Goal: Communication & Community: Answer question/provide support

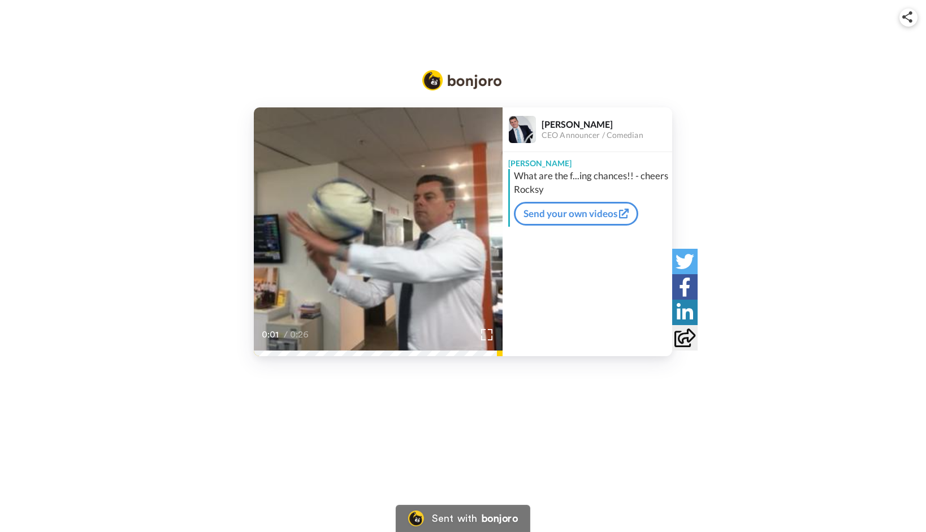
click at [382, 233] on icon "Play/Pause" at bounding box center [378, 231] width 28 height 51
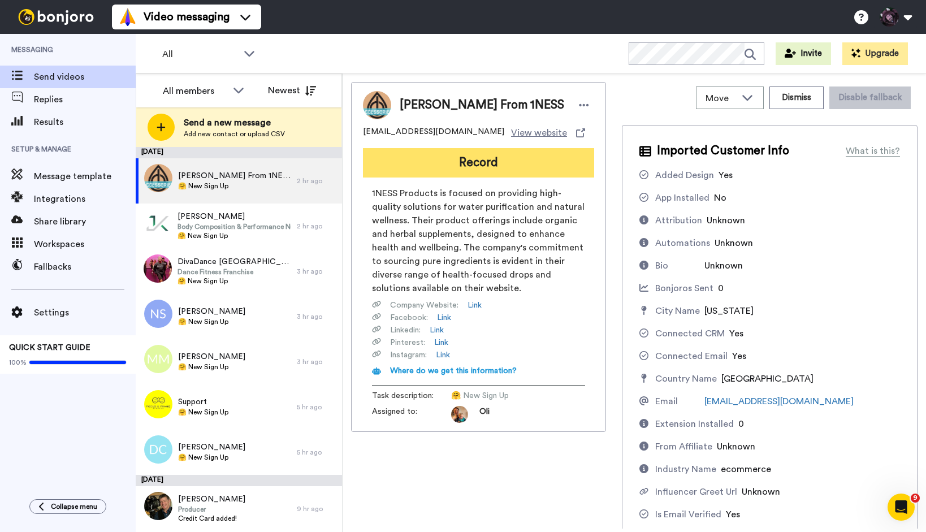
click at [493, 165] on button "Record" at bounding box center [478, 162] width 231 height 29
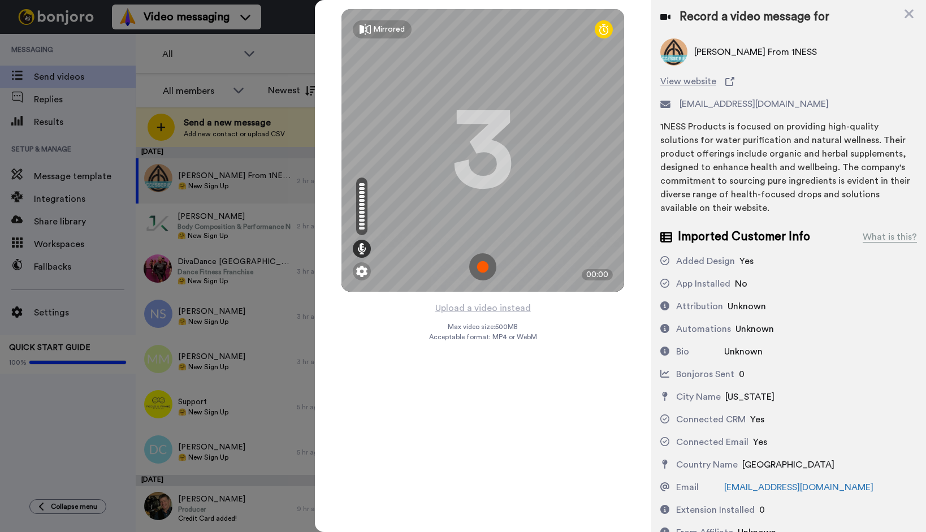
click at [481, 268] on img at bounding box center [482, 266] width 27 height 27
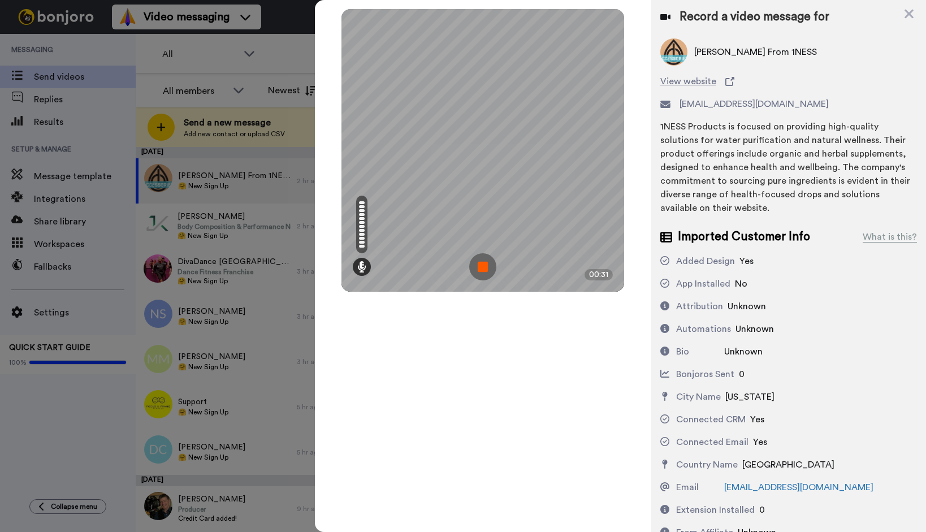
click at [481, 265] on img at bounding box center [482, 266] width 27 height 27
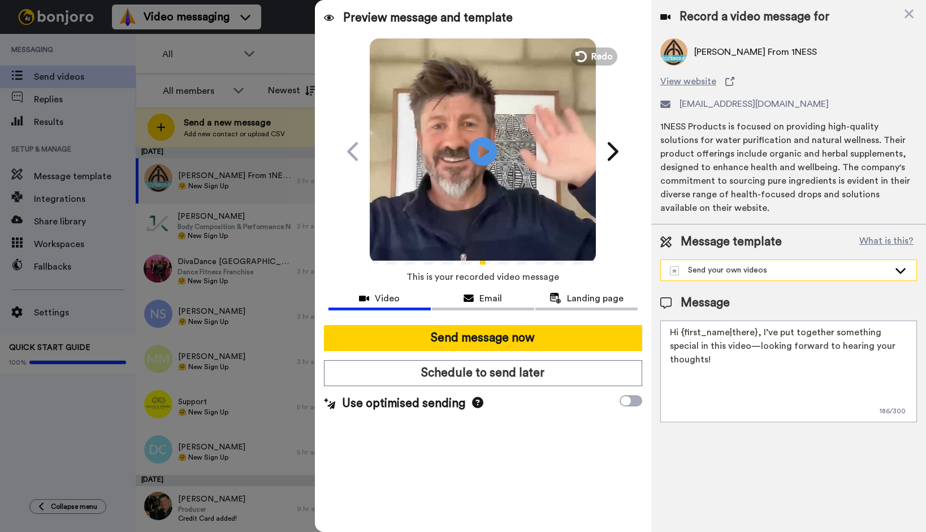
click at [753, 265] on div "Send your own videos" at bounding box center [779, 270] width 219 height 11
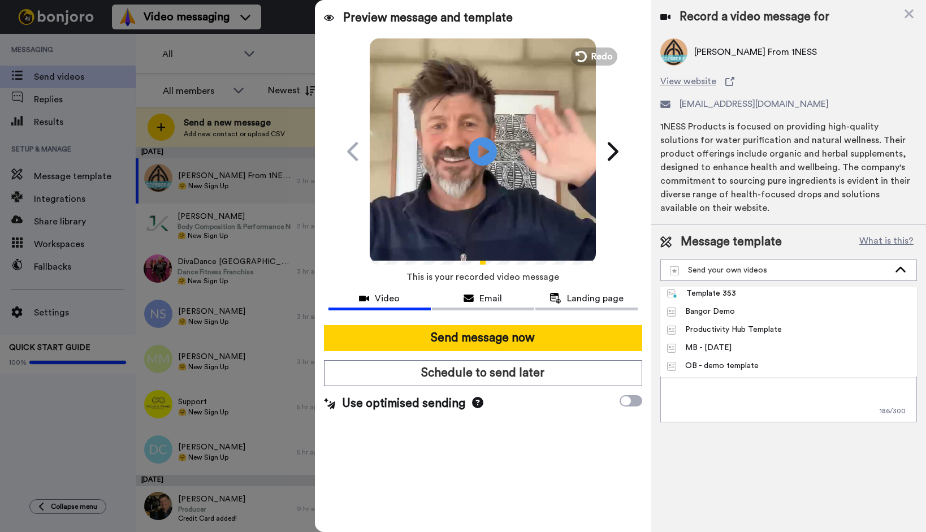
scroll to position [205, 0]
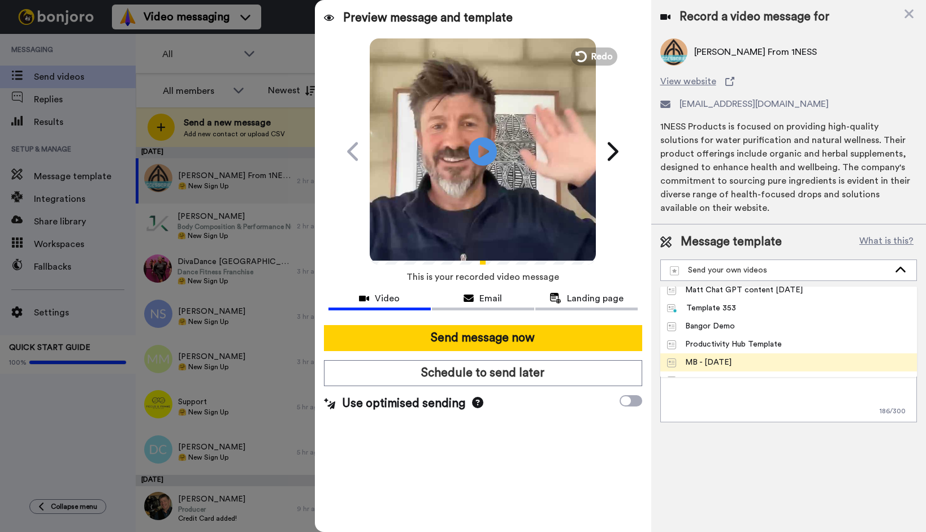
click at [732, 357] on div "MB - 24 April 2025" at bounding box center [699, 362] width 65 height 11
type textarea "Hi {first_name|there}, thank you so much for signing up! I wanted to say thanks…"
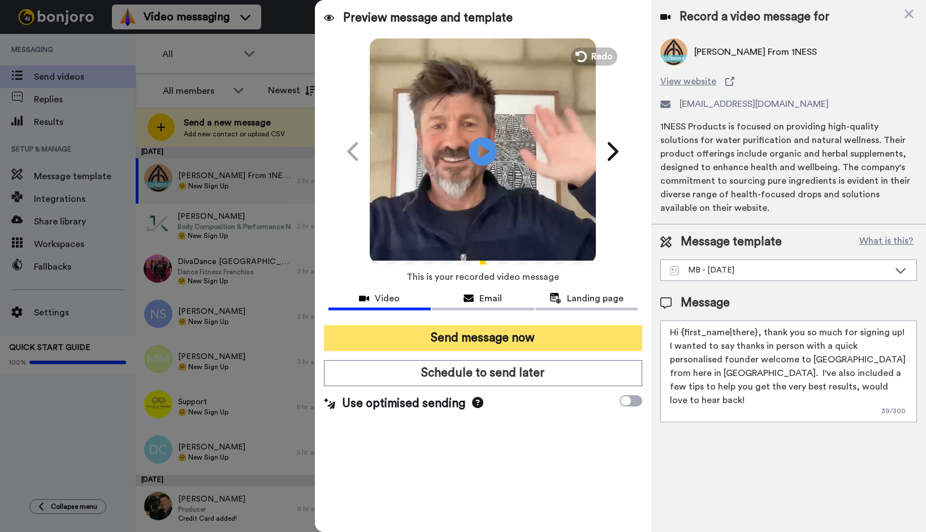
click at [472, 332] on button "Send message now" at bounding box center [483, 338] width 318 height 26
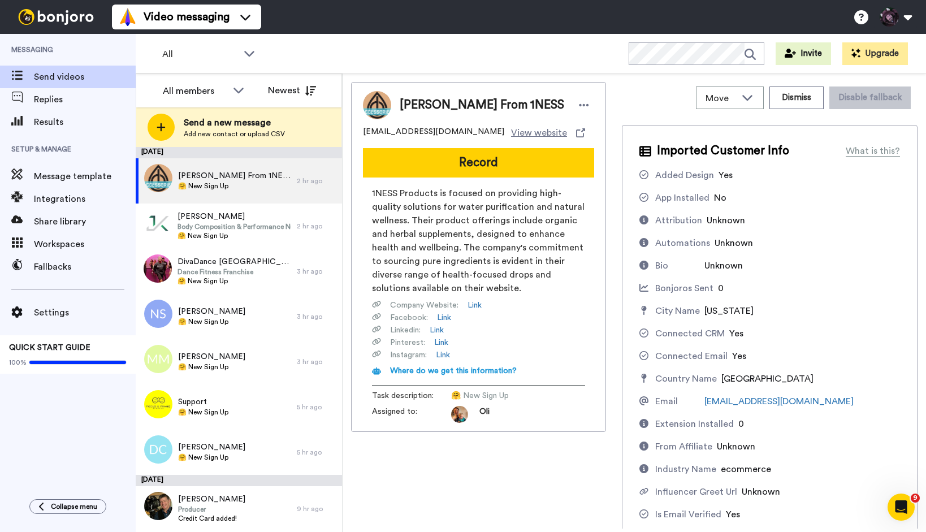
scroll to position [0, 0]
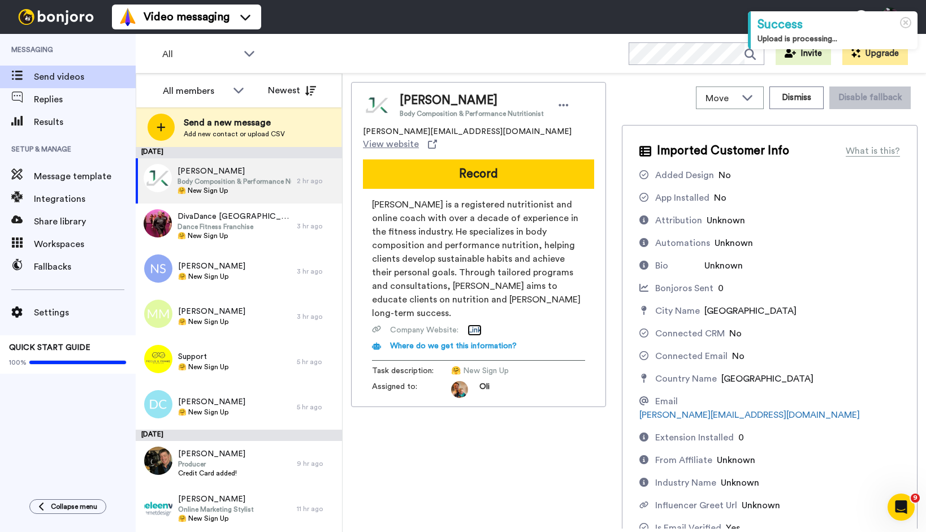
click at [474, 325] on link "Link" at bounding box center [475, 330] width 14 height 11
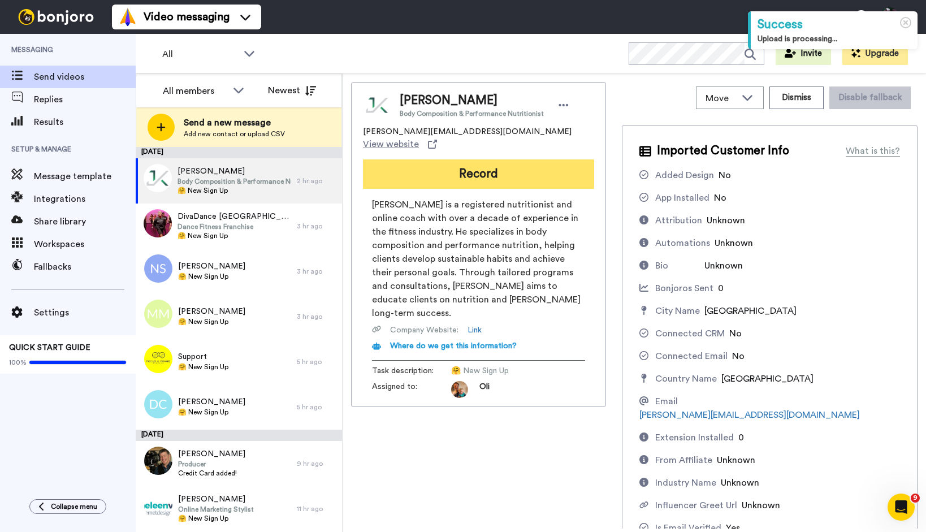
click at [465, 159] on button "Record" at bounding box center [478, 173] width 231 height 29
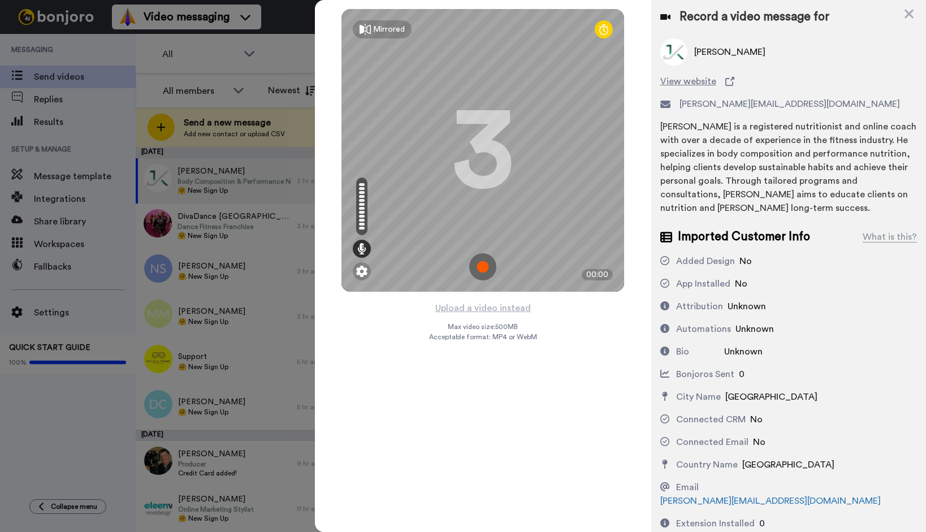
click at [479, 266] on img at bounding box center [482, 266] width 27 height 27
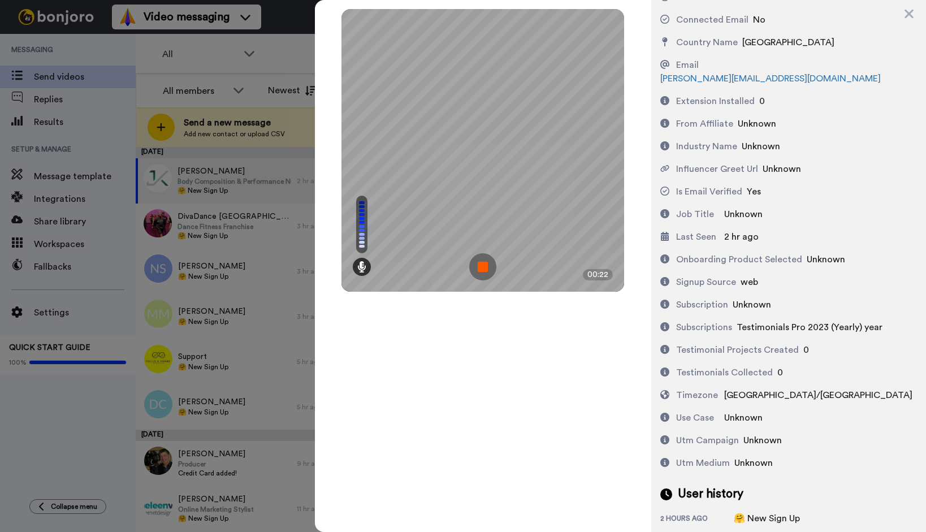
scroll to position [423, 0]
click at [486, 267] on img at bounding box center [482, 266] width 27 height 27
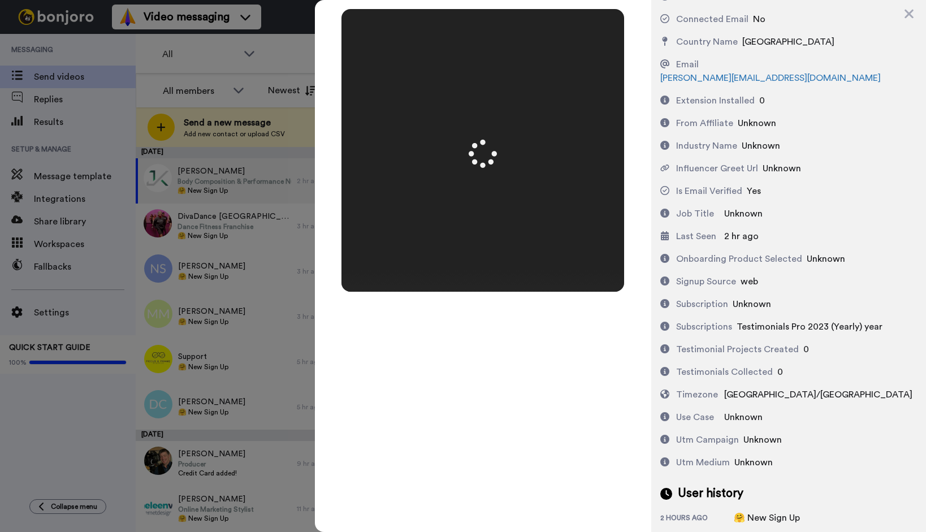
scroll to position [0, 0]
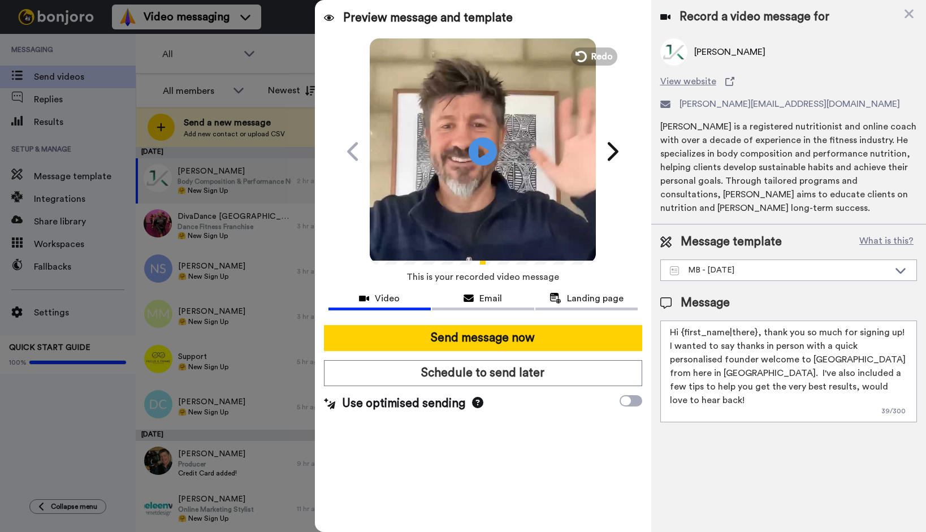
drag, startPoint x: 875, startPoint y: 360, endPoint x: 808, endPoint y: 357, distance: 66.8
click at [808, 357] on textarea "Hi {first_name|there}, thank you so much for signing up! I wanted to say thanks…" at bounding box center [788, 372] width 257 height 102
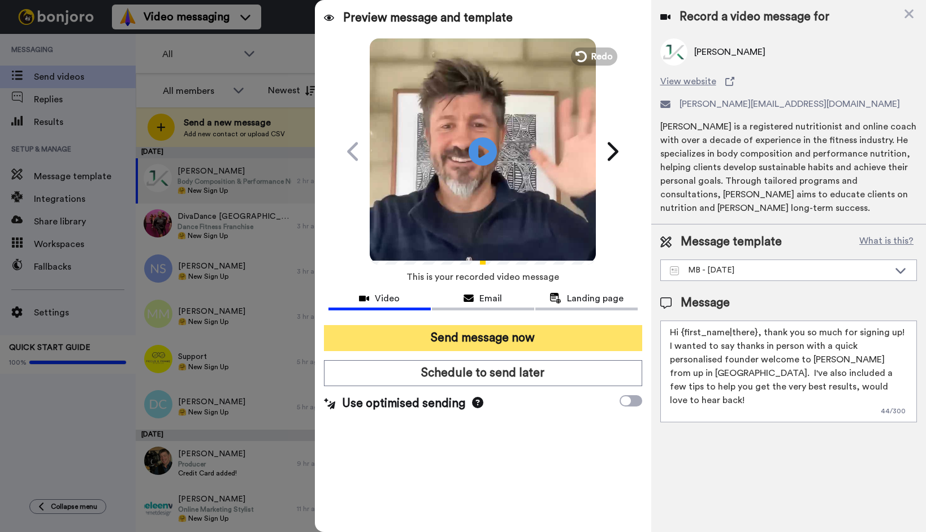
type textarea "Hi {first_name|there}, thank you so much for signing up! I wanted to say thanks…"
click at [538, 342] on button "Send message now" at bounding box center [483, 338] width 318 height 26
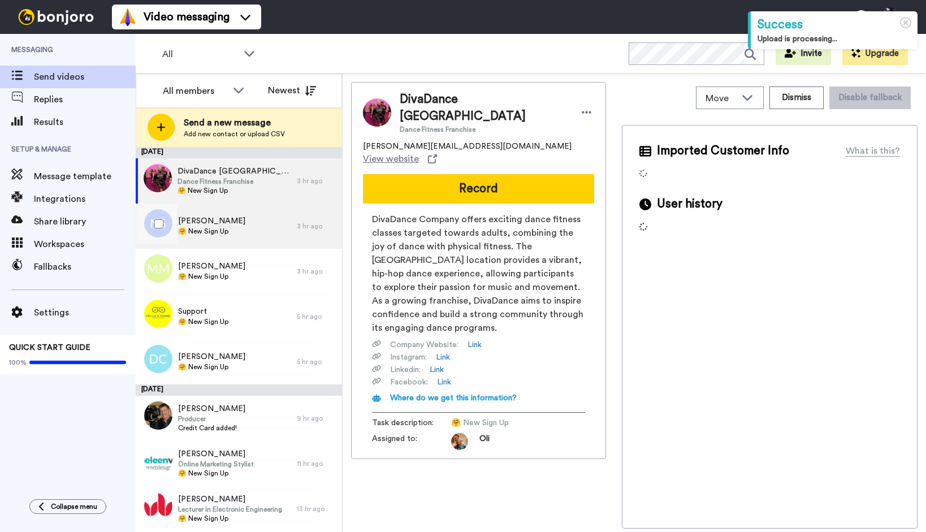
click at [231, 231] on span "🤗 New Sign Up" at bounding box center [211, 231] width 67 height 9
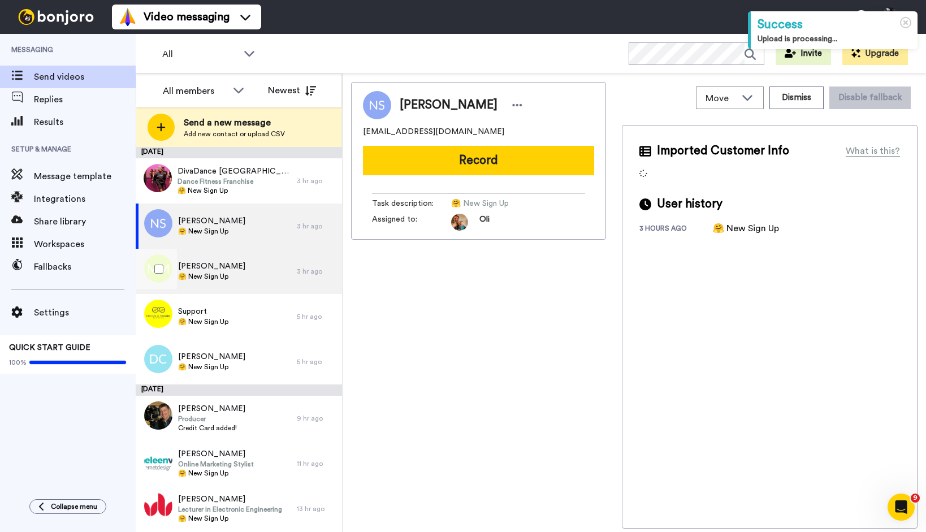
click at [230, 280] on span "🤗 New Sign Up" at bounding box center [211, 276] width 67 height 9
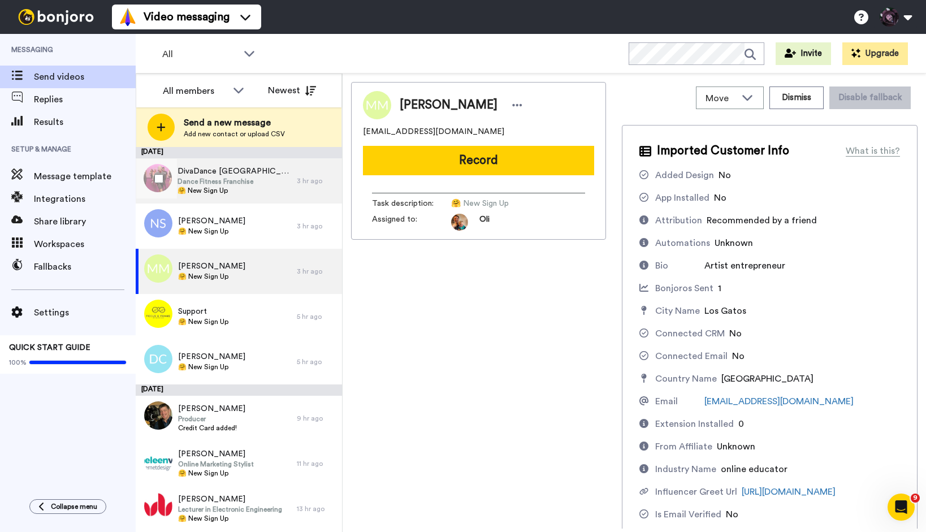
click at [220, 188] on span "🤗 New Sign Up" at bounding box center [235, 190] width 114 height 9
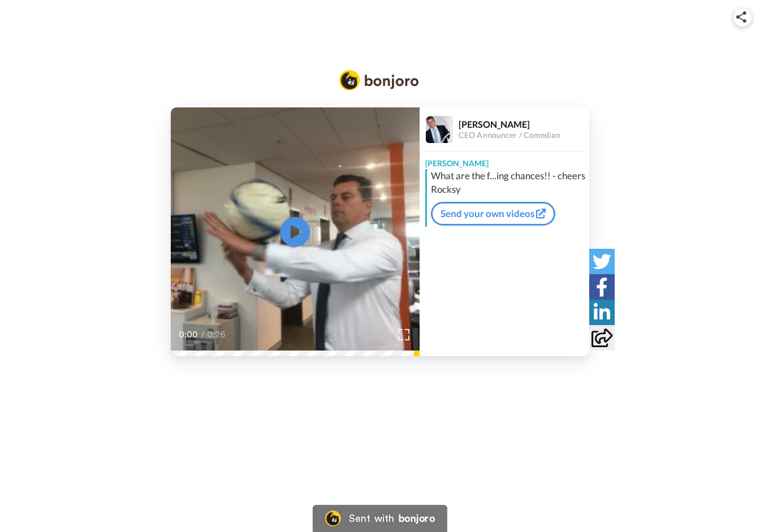
click at [295, 224] on icon at bounding box center [295, 232] width 30 height 30
click at [271, 300] on video at bounding box center [295, 231] width 249 height 249
click at [295, 225] on icon at bounding box center [295, 232] width 30 height 30
